Goal: Transaction & Acquisition: Purchase product/service

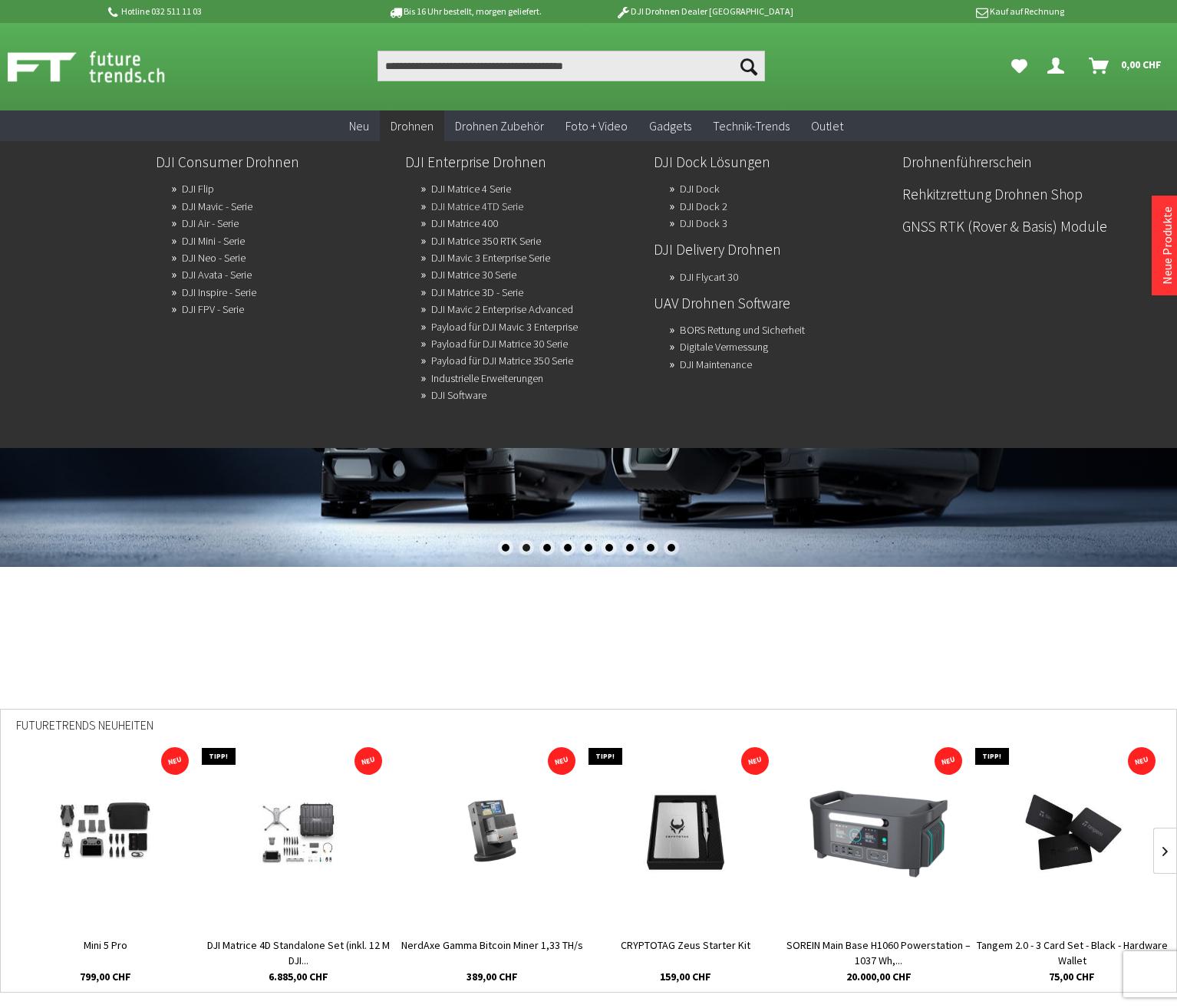
click at [495, 211] on link "DJI Matrice 4TD Serie" at bounding box center [476, 206] width 92 height 22
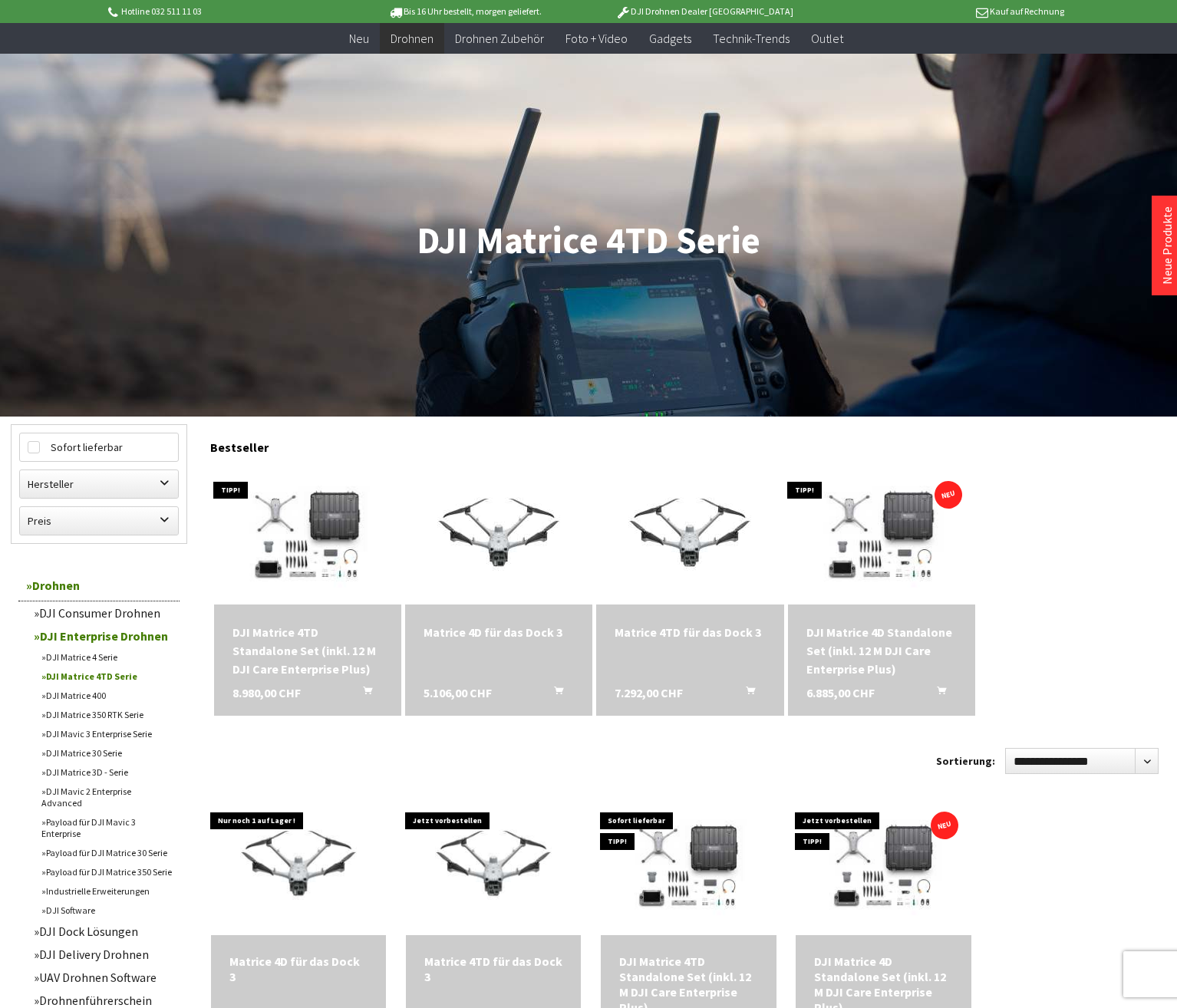
scroll to position [154, 0]
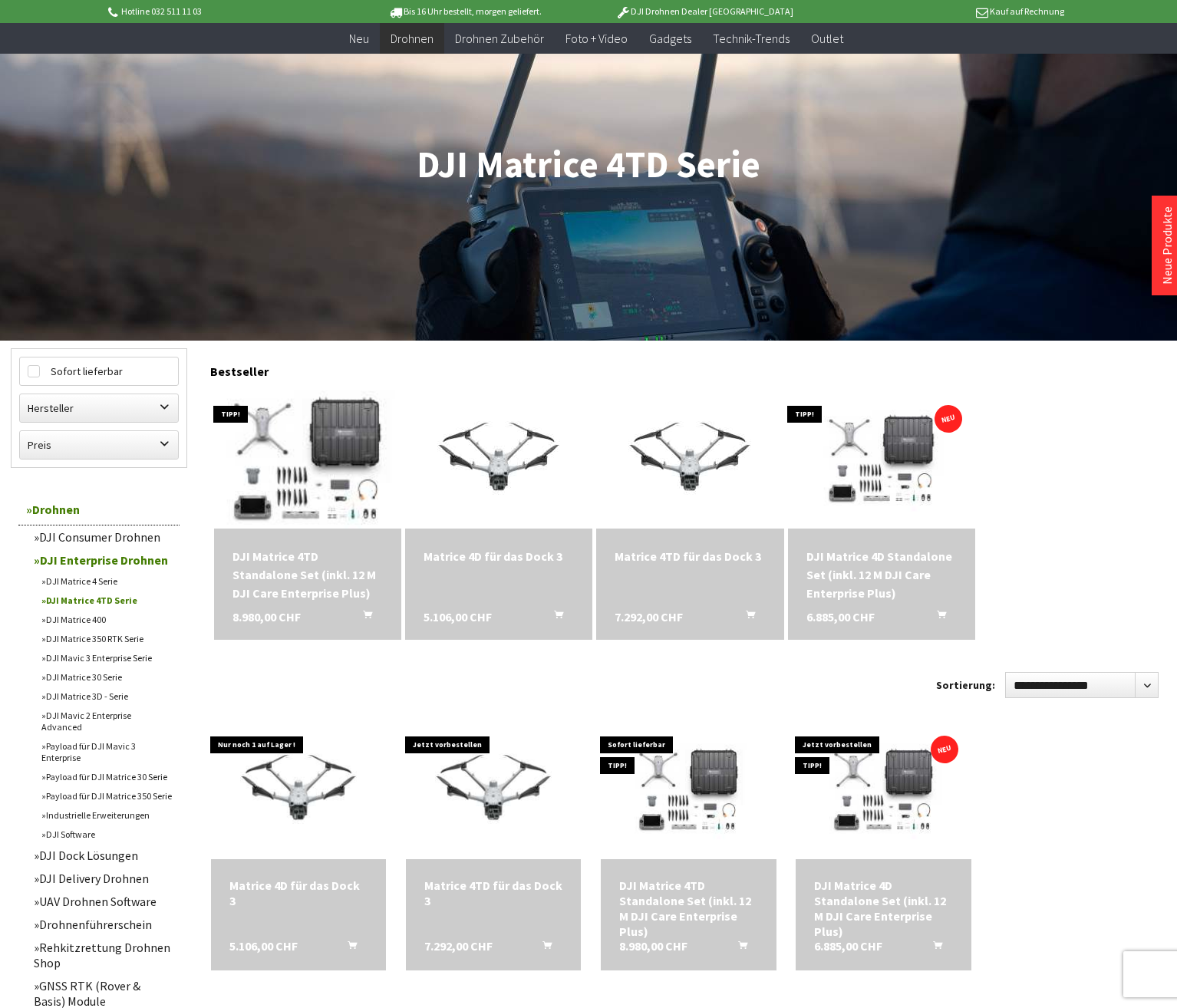
click at [343, 480] on img at bounding box center [308, 458] width 262 height 189
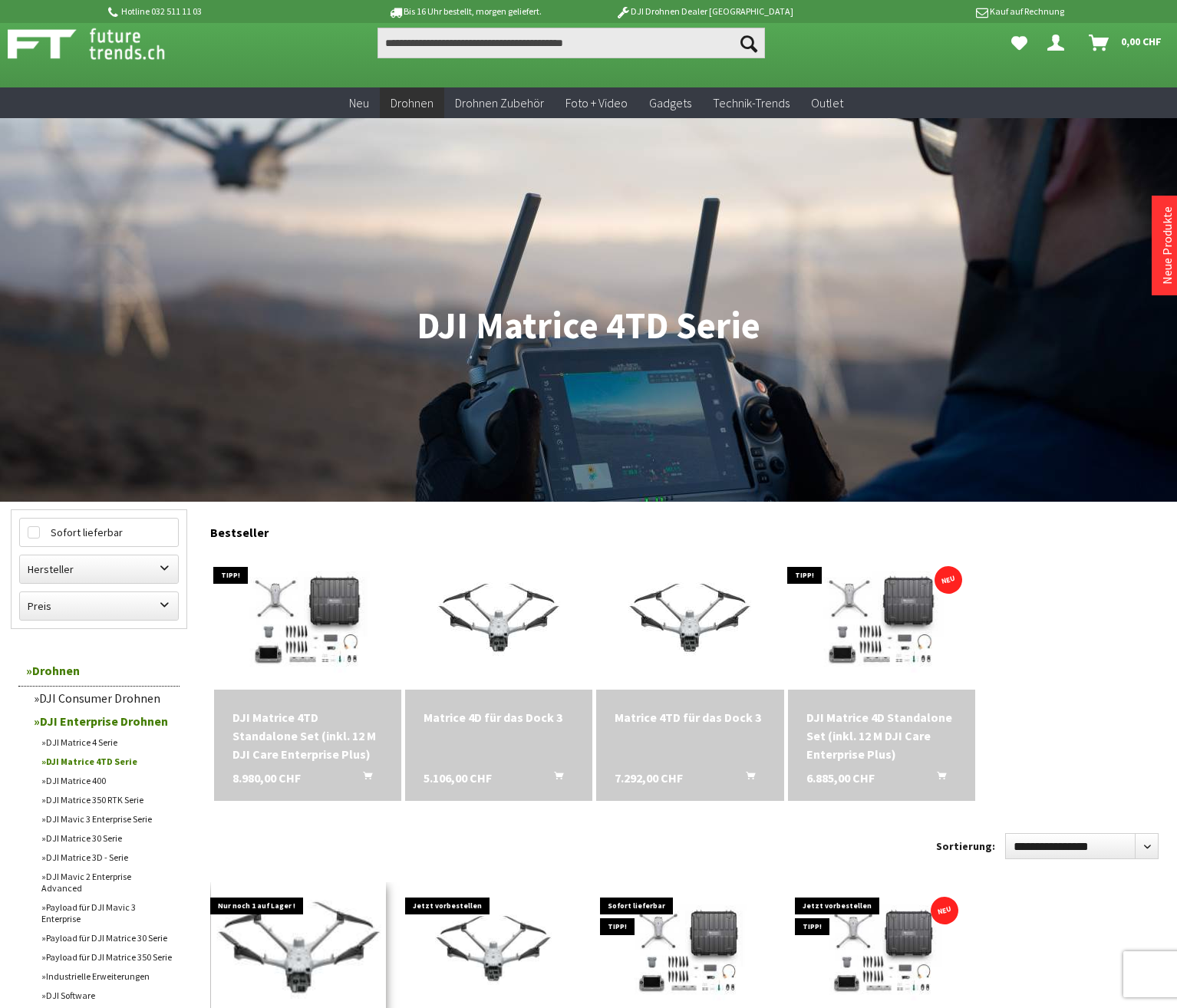
scroll to position [0, 0]
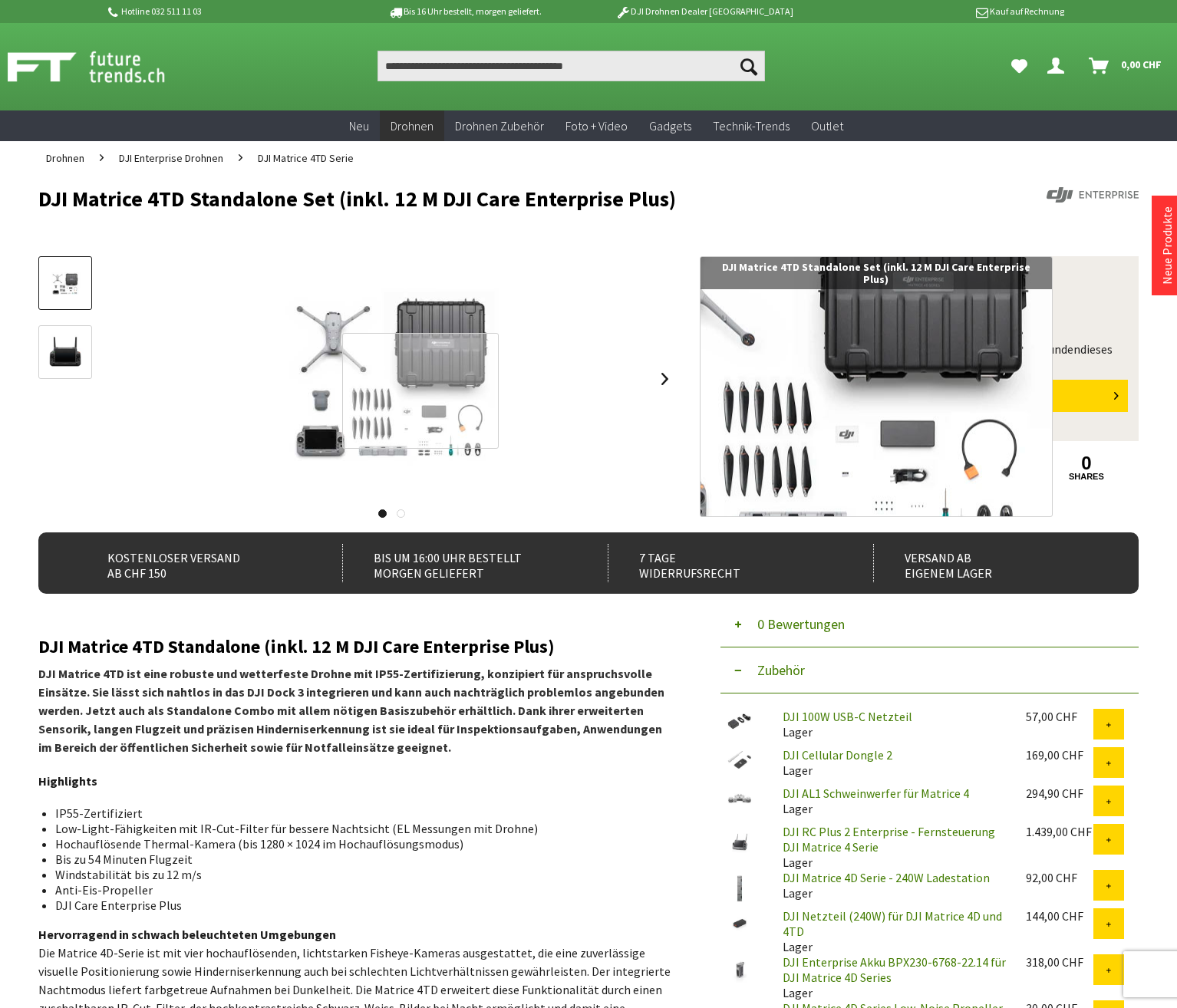
click at [421, 391] on div at bounding box center [421, 390] width 157 height 116
